Goal: Information Seeking & Learning: Learn about a topic

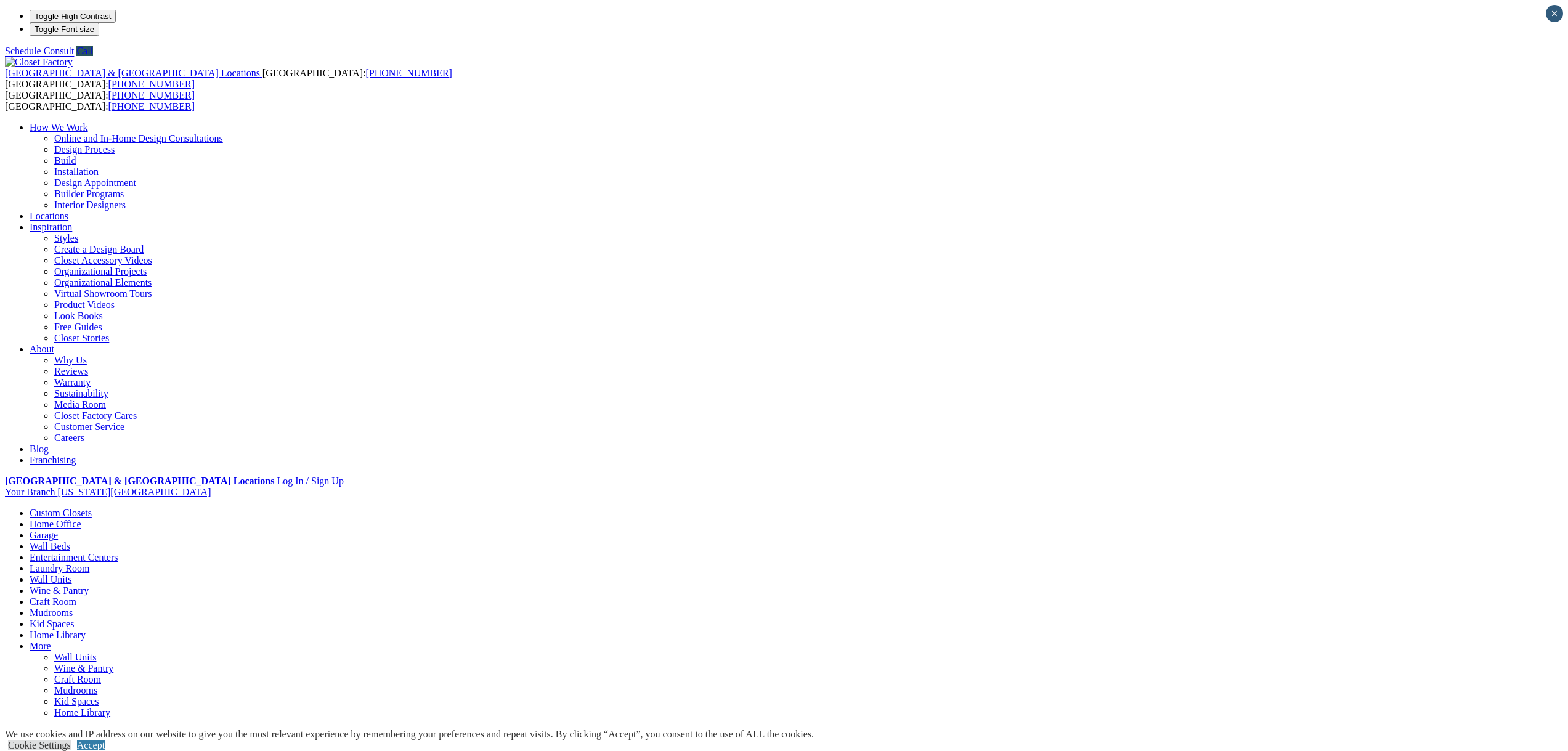
click at [71, 574] on link "Wall Units" at bounding box center [50, 579] width 42 height 10
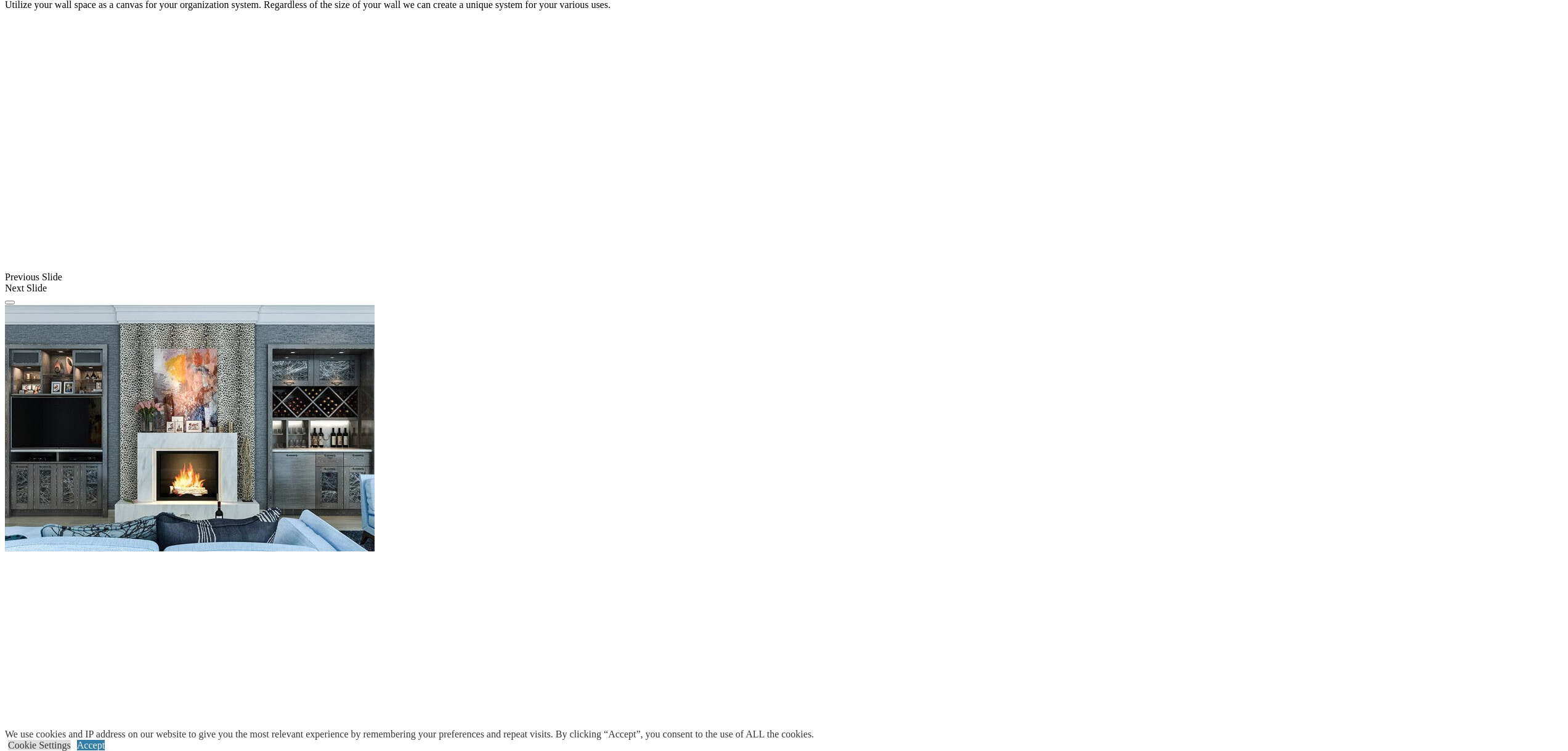
scroll to position [1200, 0]
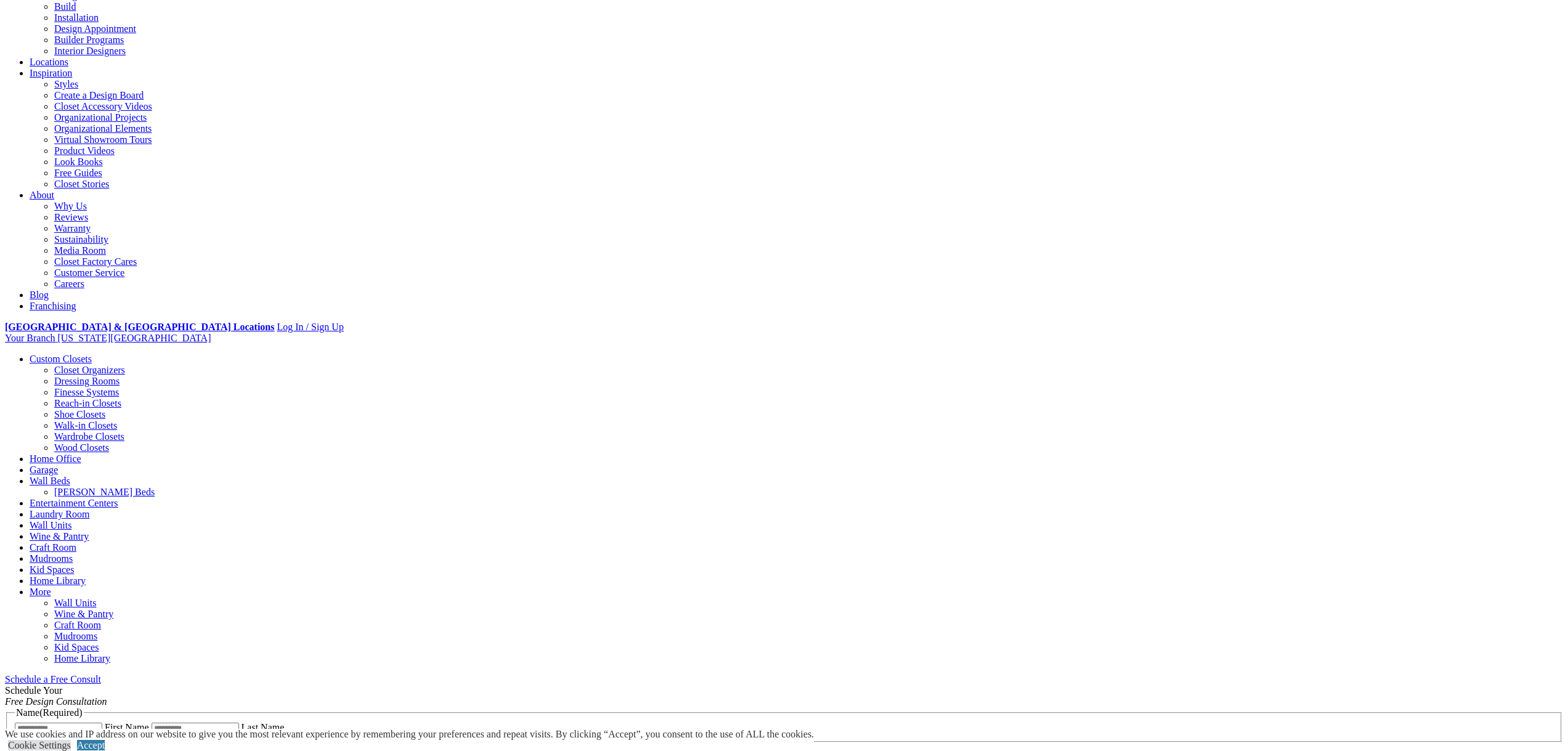
scroll to position [185, 0]
